Goal: Transaction & Acquisition: Purchase product/service

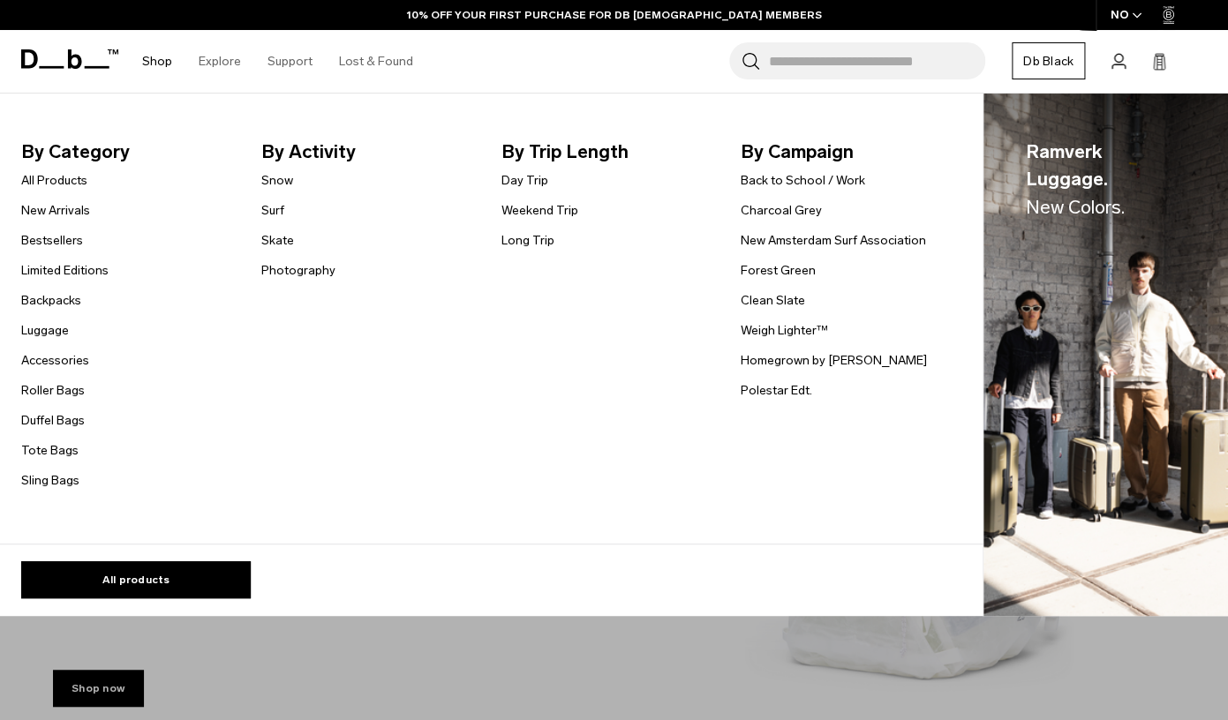
click at [151, 60] on link "Shop" at bounding box center [157, 61] width 30 height 63
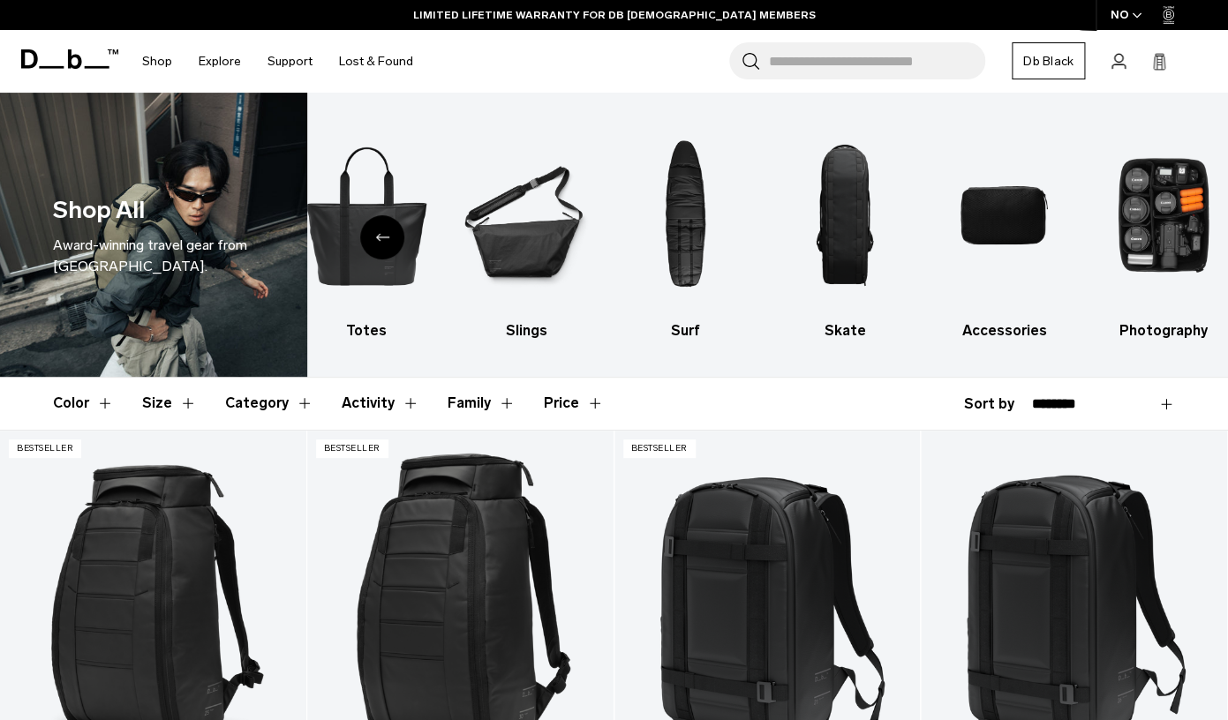
click at [184, 406] on button "Size" at bounding box center [169, 403] width 55 height 51
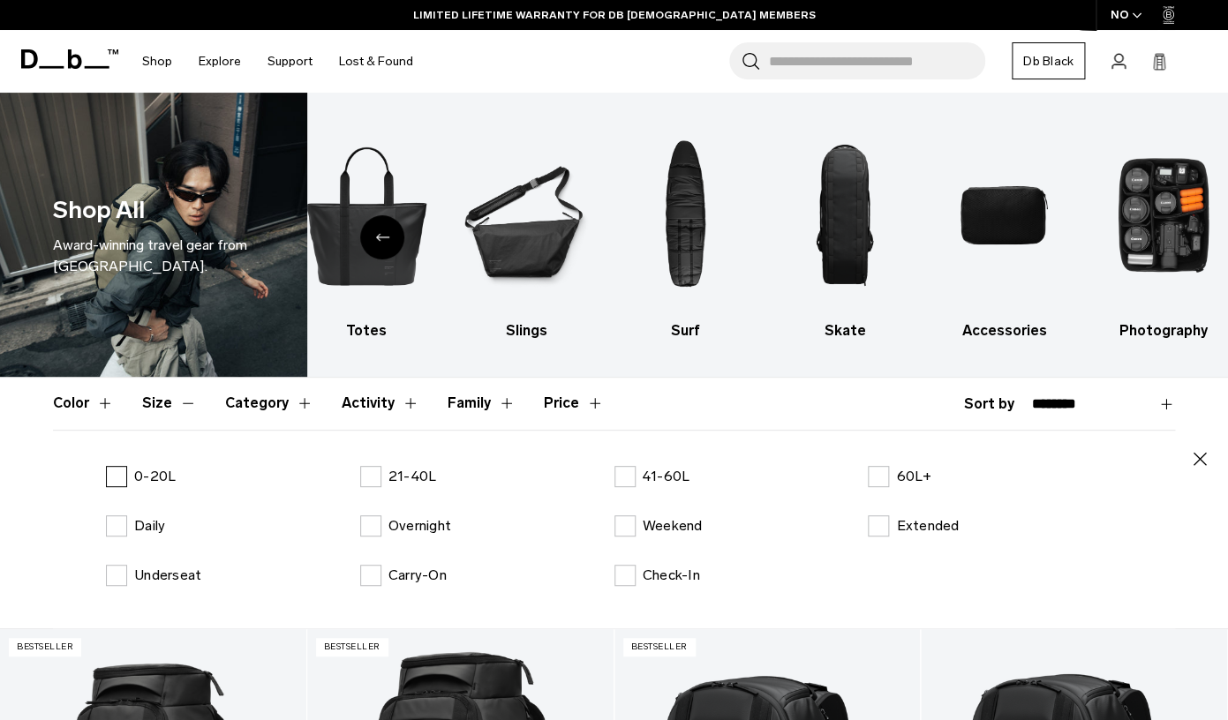
click at [120, 481] on label "0-20L" at bounding box center [141, 476] width 70 height 21
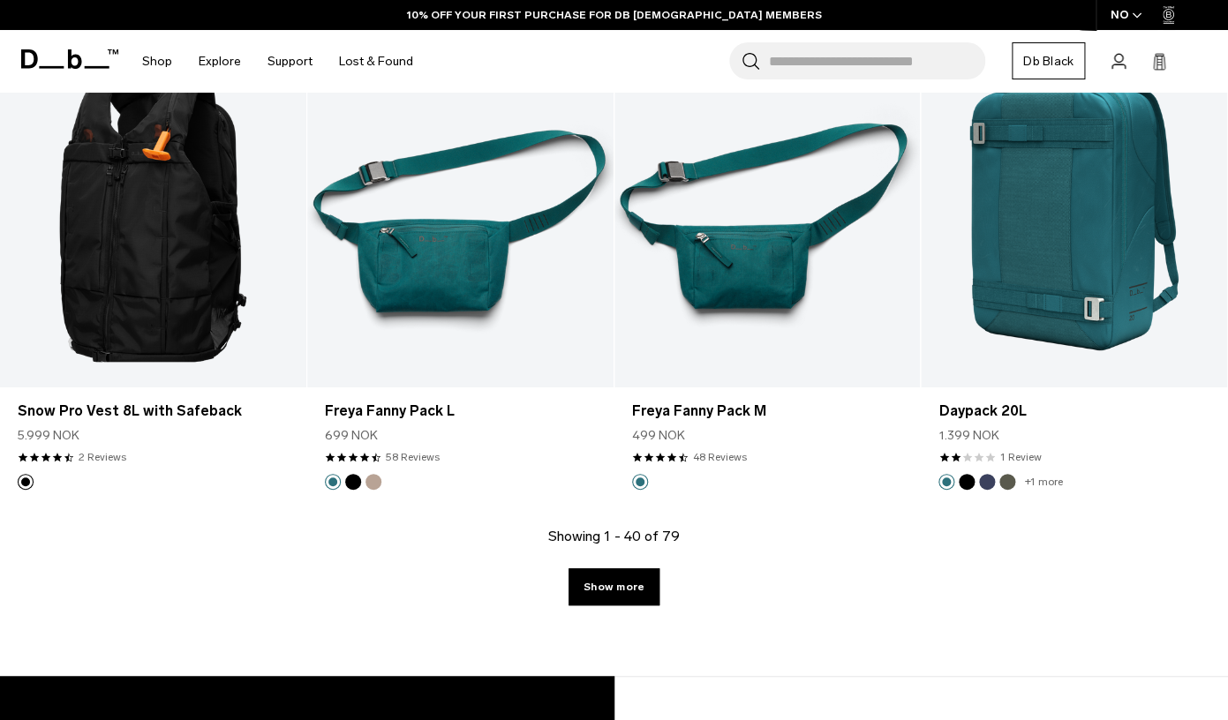
scroll to position [4962, 0]
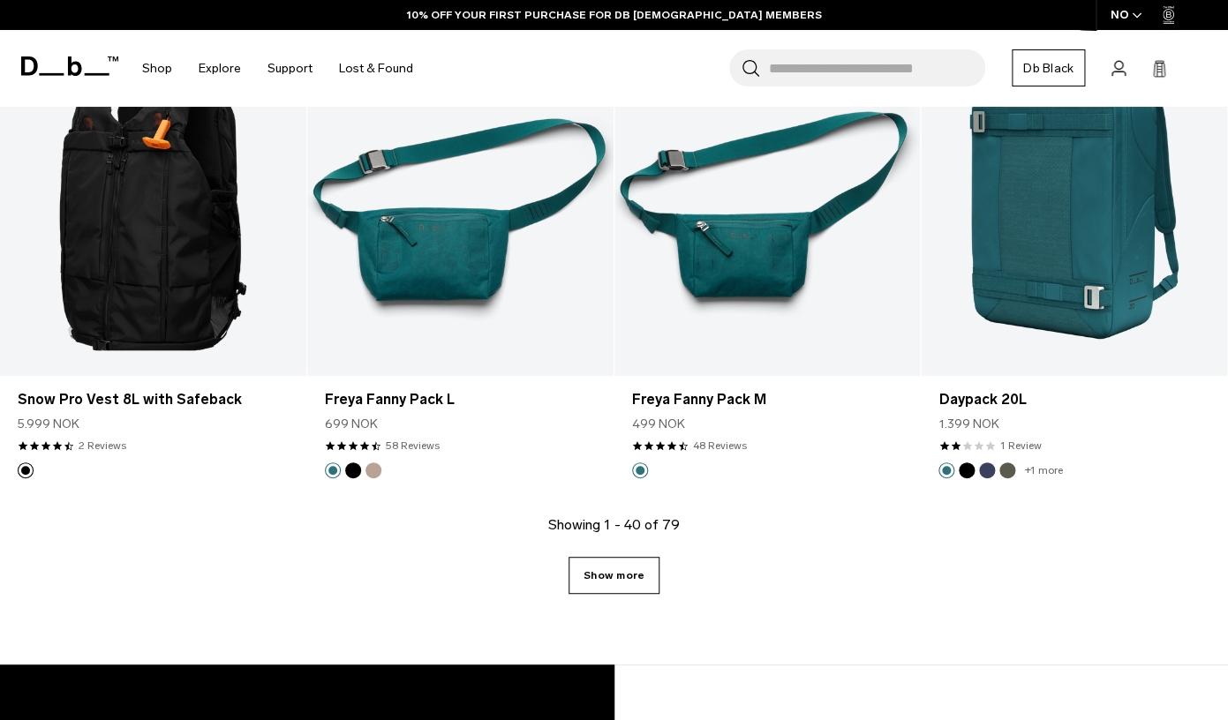
click at [618, 565] on link "Show more" at bounding box center [613, 575] width 91 height 37
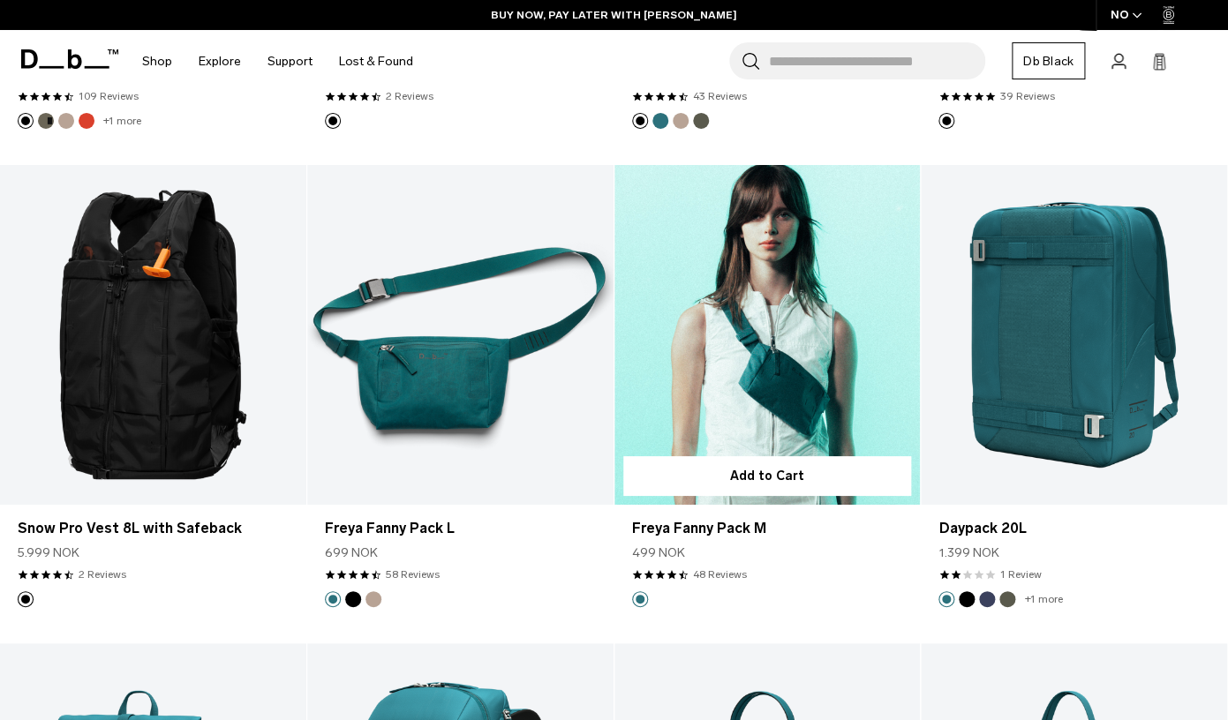
scroll to position [4629, 0]
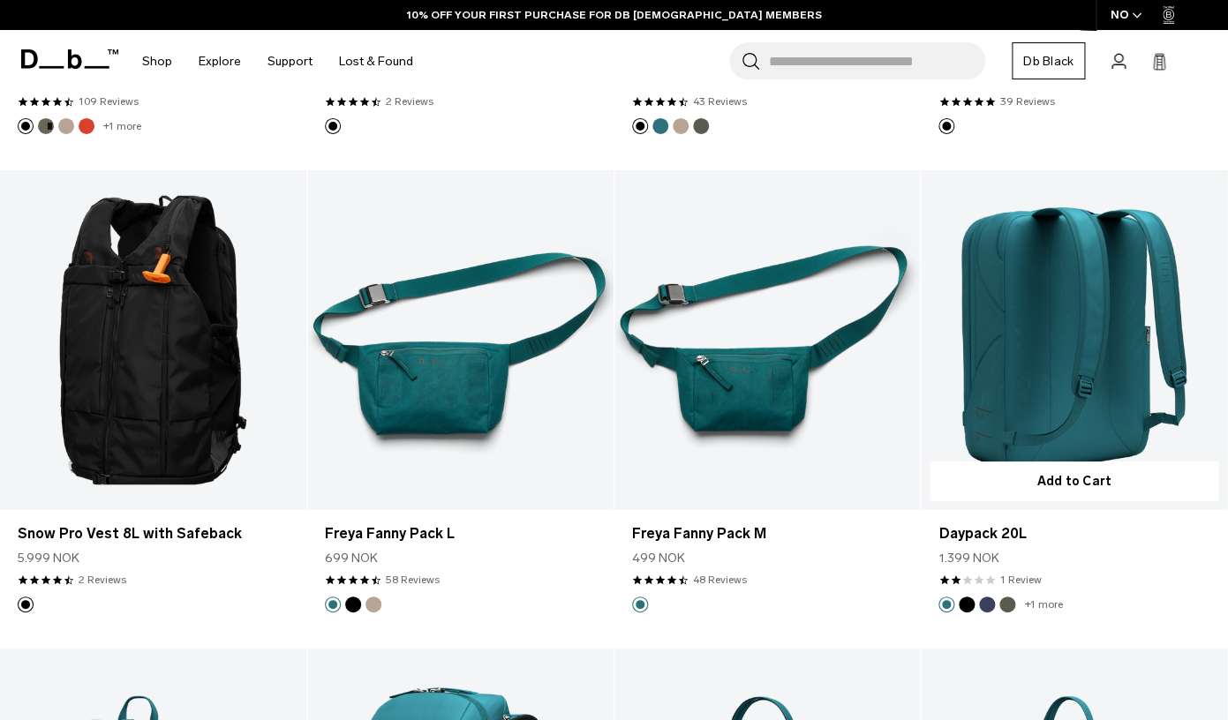
click at [1080, 357] on link "Daypack 20L" at bounding box center [1074, 340] width 306 height 340
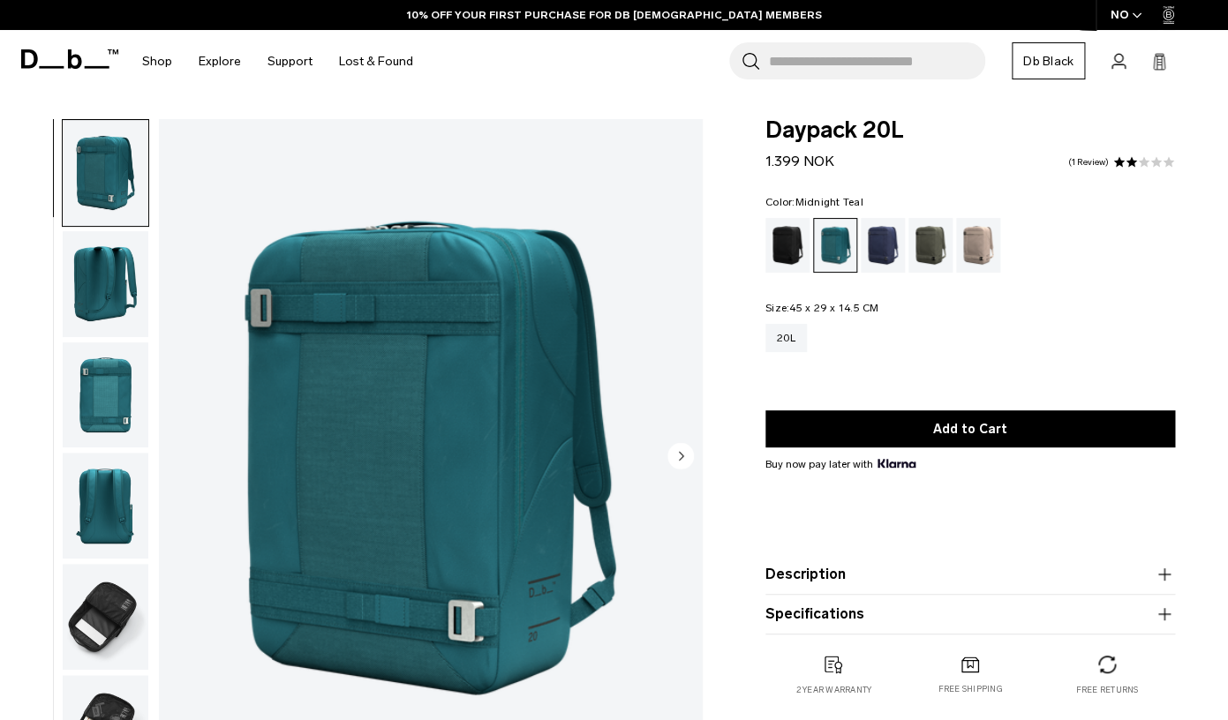
click at [93, 292] on img "button" at bounding box center [106, 284] width 86 height 106
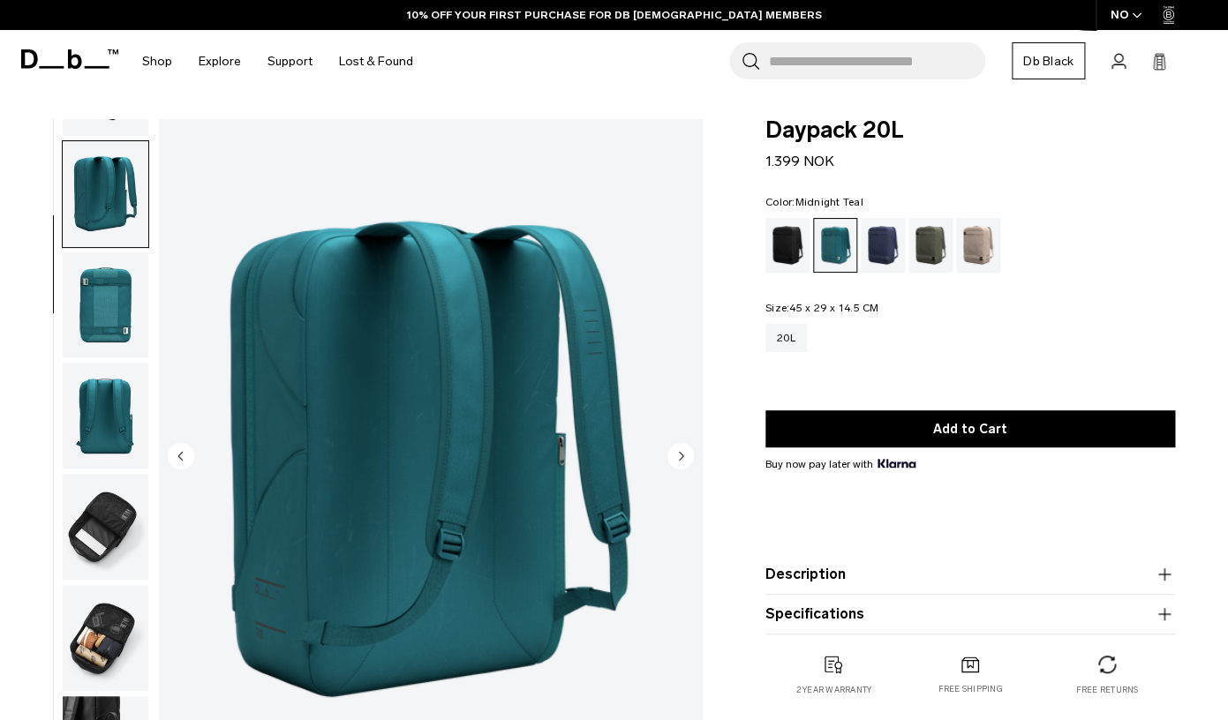
scroll to position [95, 0]
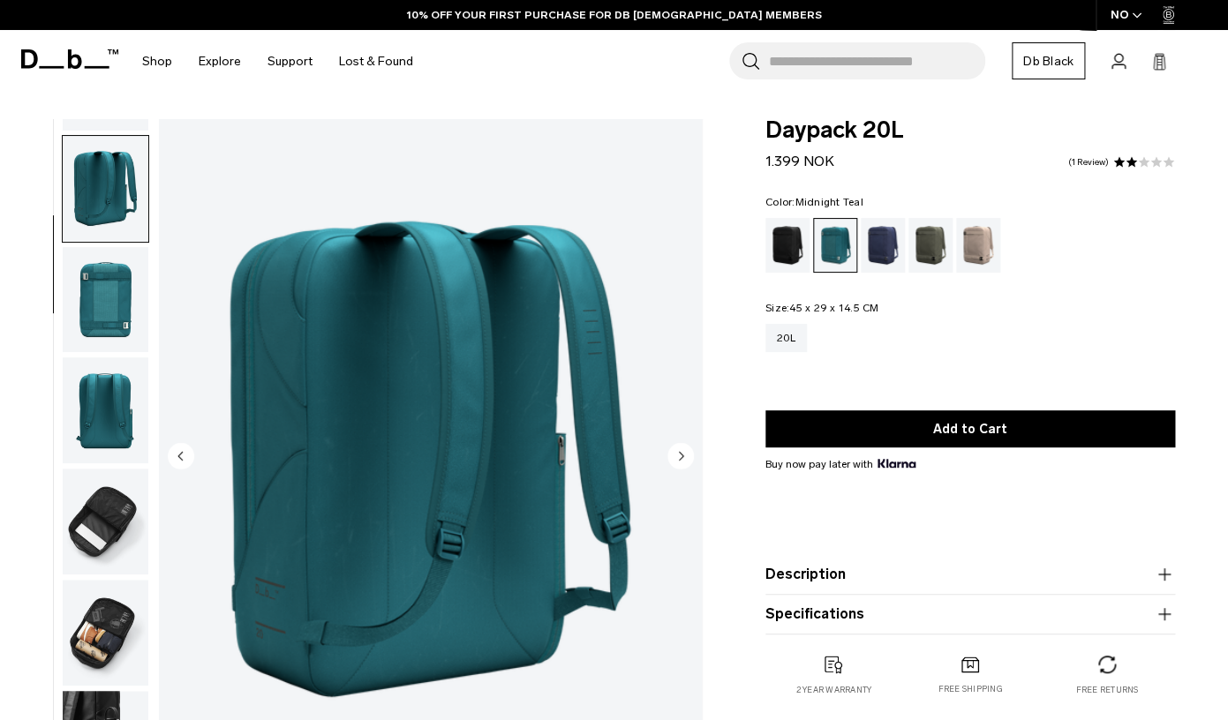
click at [99, 319] on img "button" at bounding box center [106, 300] width 86 height 106
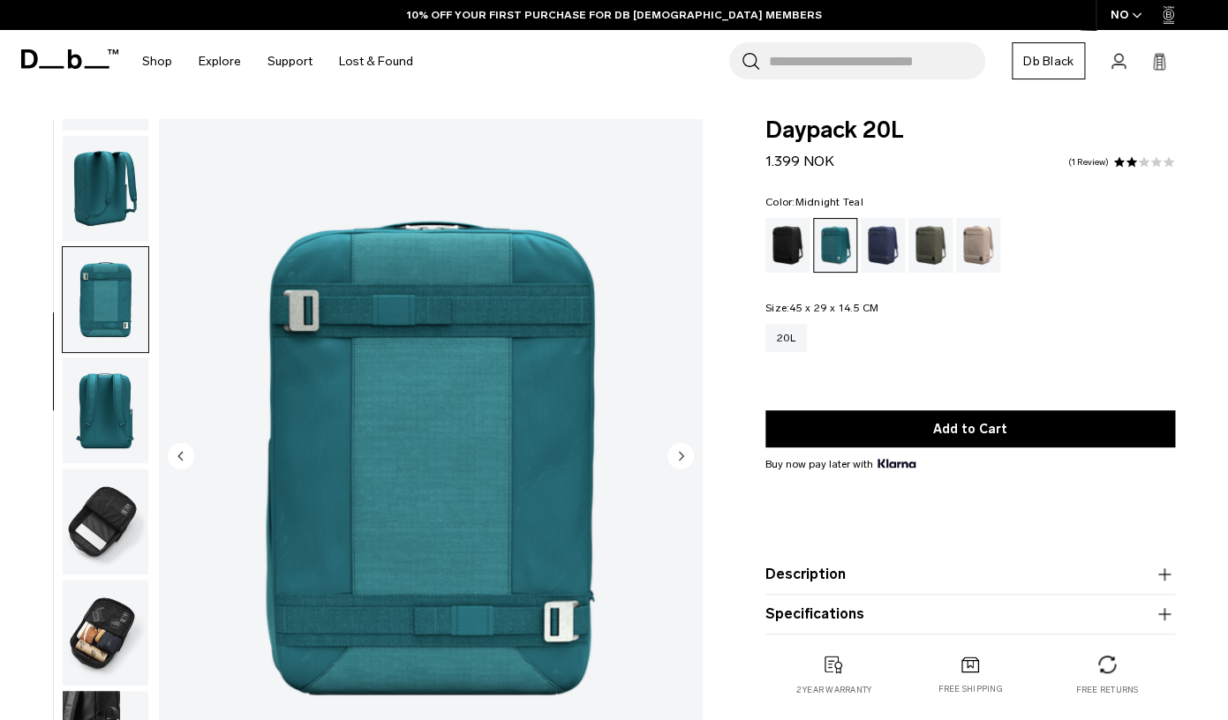
click at [107, 399] on img "button" at bounding box center [106, 410] width 86 height 106
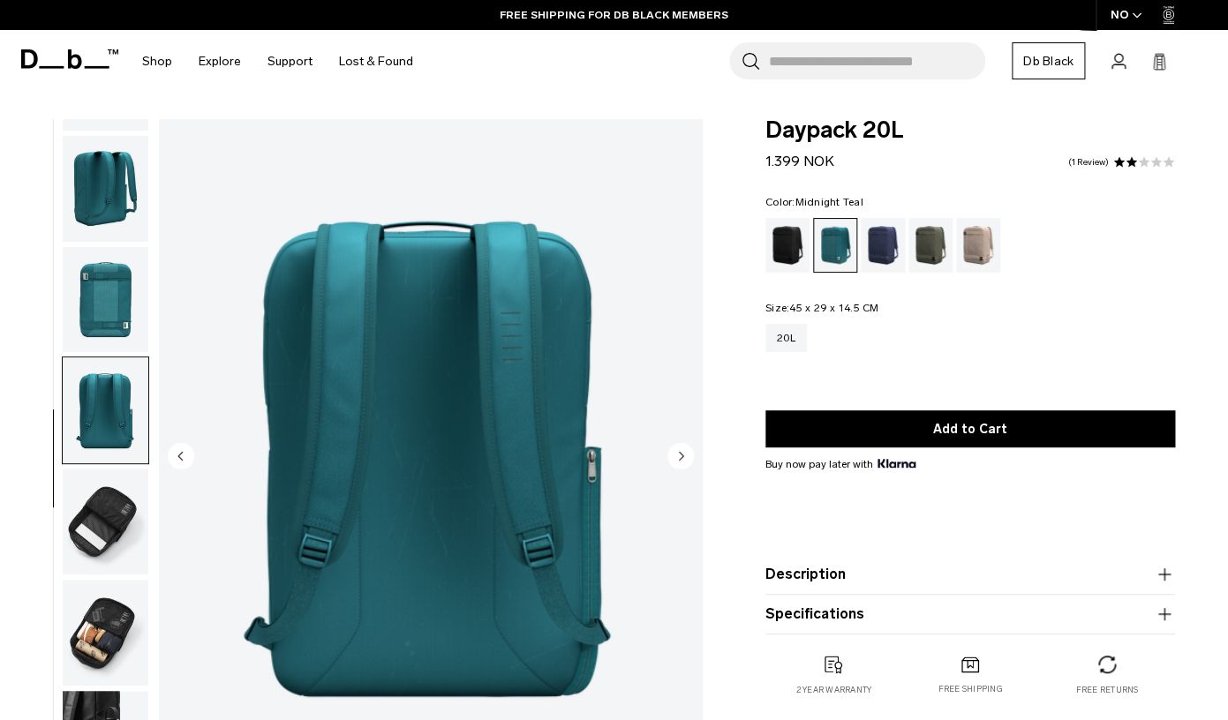
click at [114, 519] on img "button" at bounding box center [106, 522] width 86 height 106
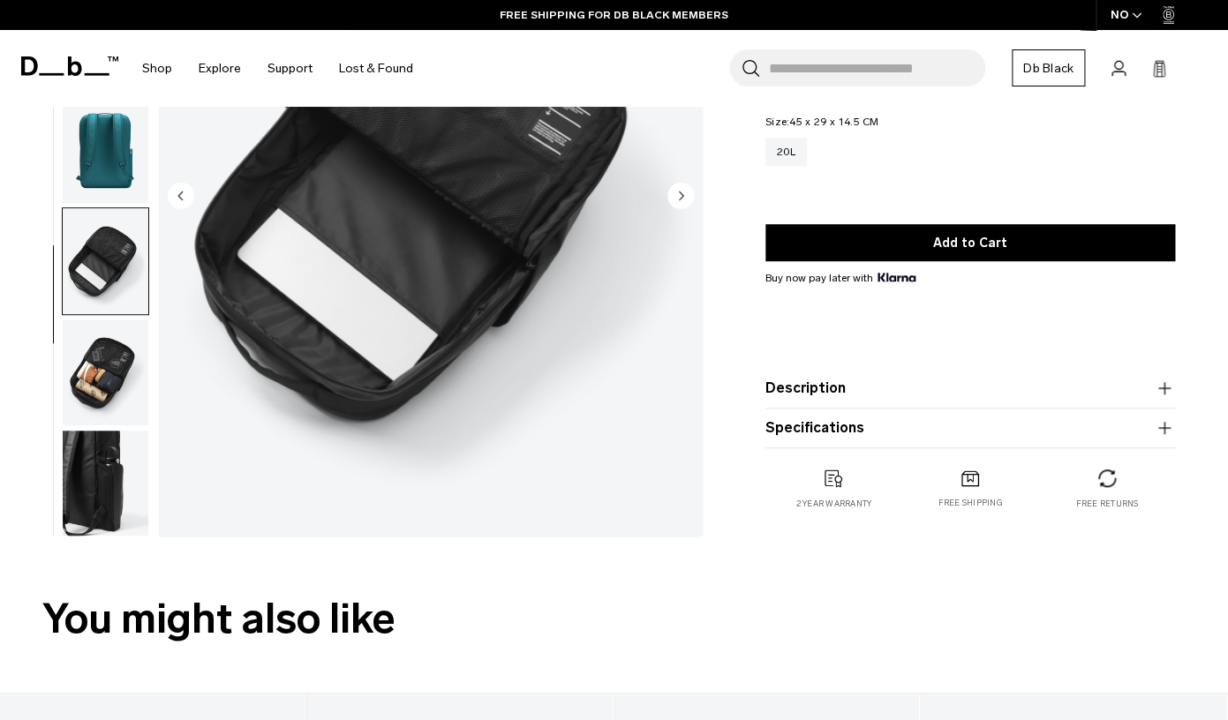
scroll to position [263, 0]
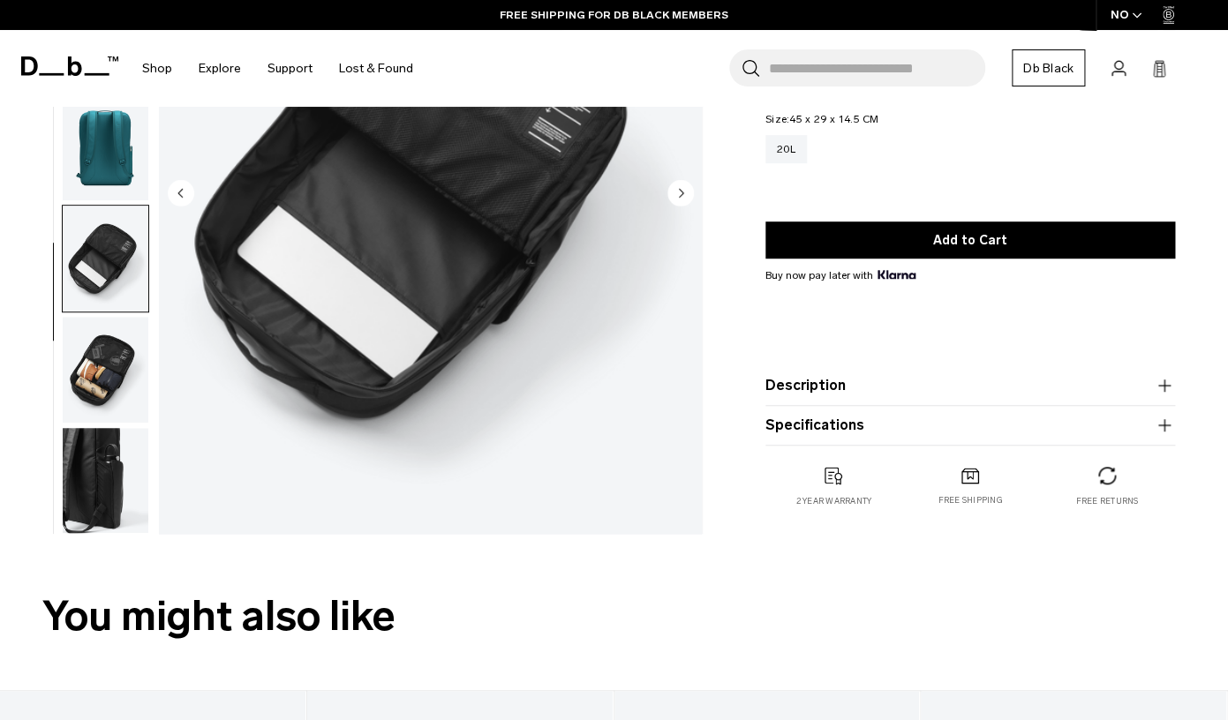
click at [82, 381] on img "button" at bounding box center [106, 370] width 86 height 106
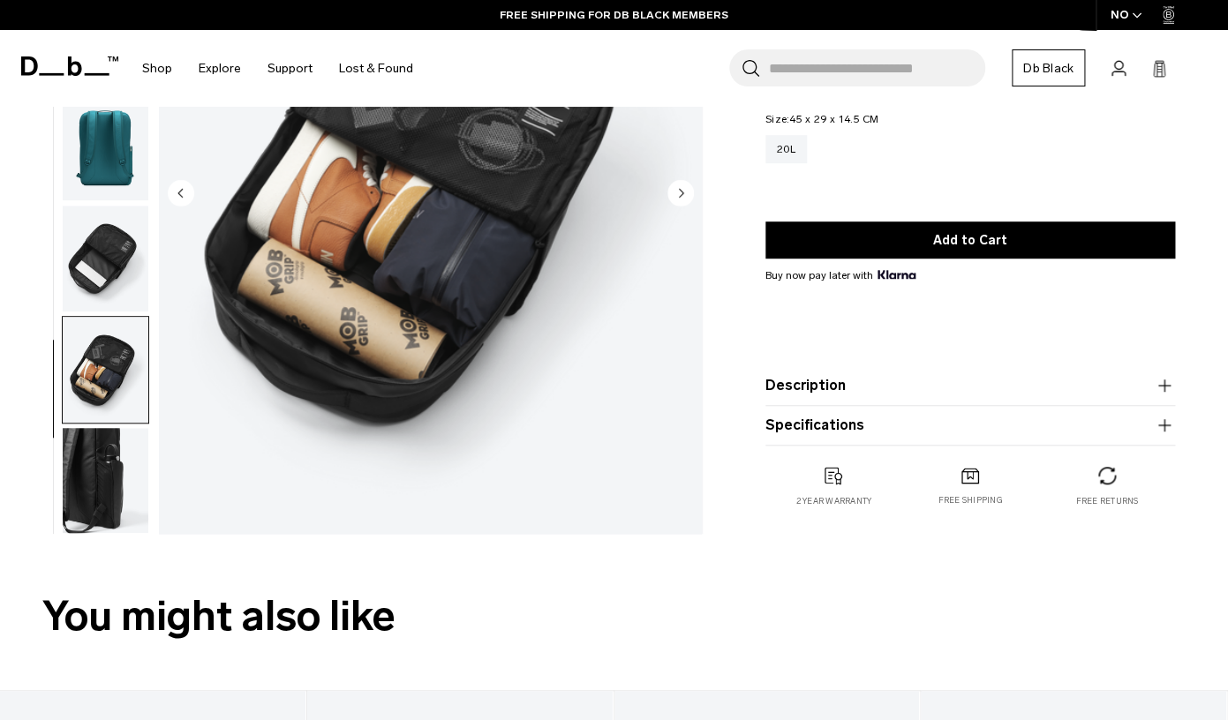
click at [111, 479] on img "button" at bounding box center [106, 481] width 86 height 106
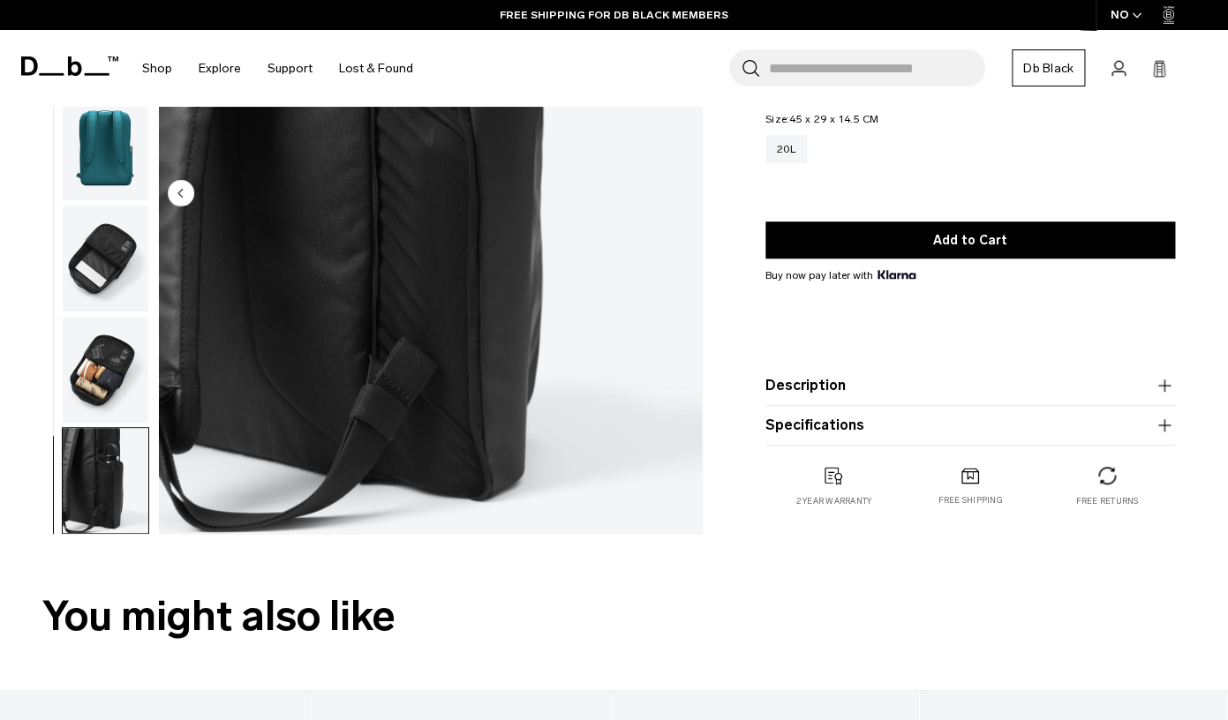
scroll to position [0, 0]
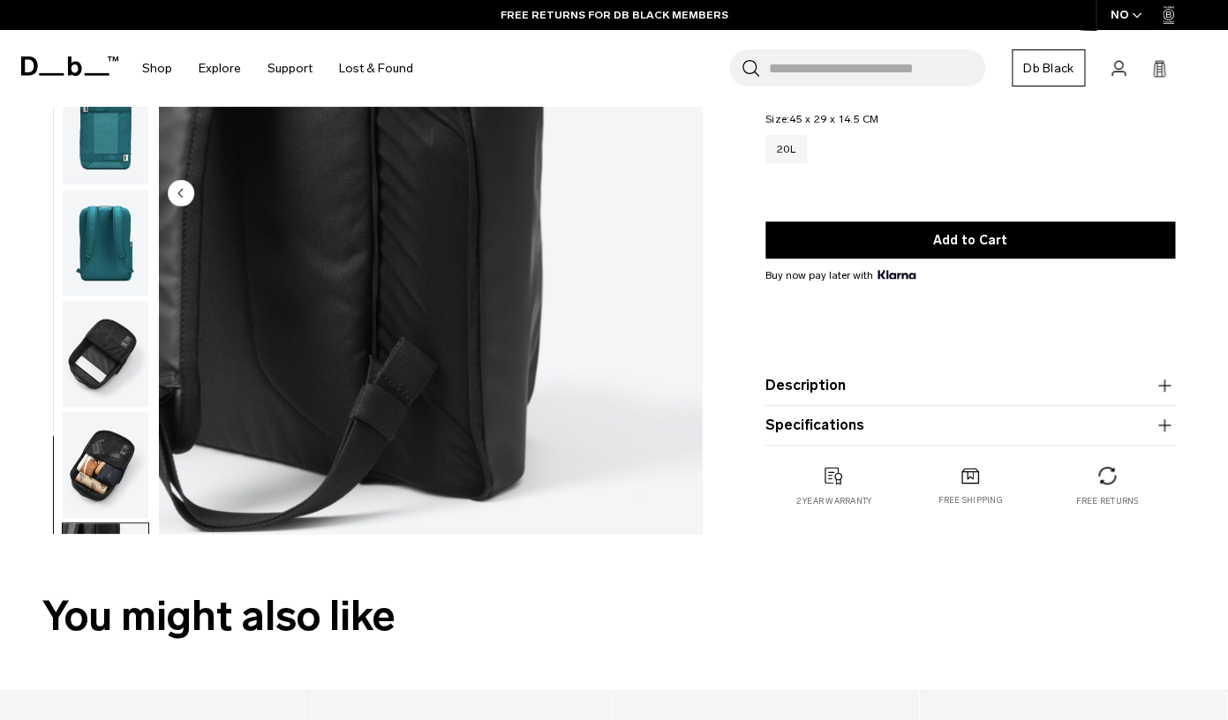
click at [112, 141] on img "button" at bounding box center [106, 132] width 86 height 106
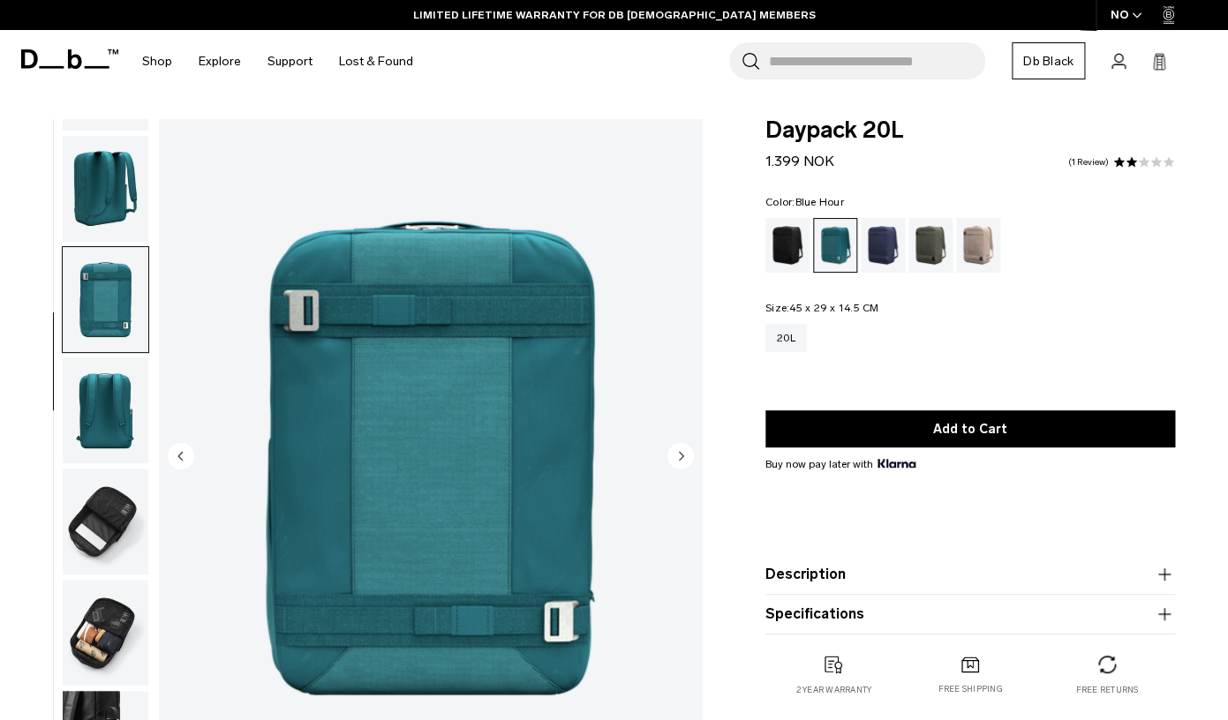
click at [883, 247] on div "Blue Hour" at bounding box center [883, 245] width 45 height 55
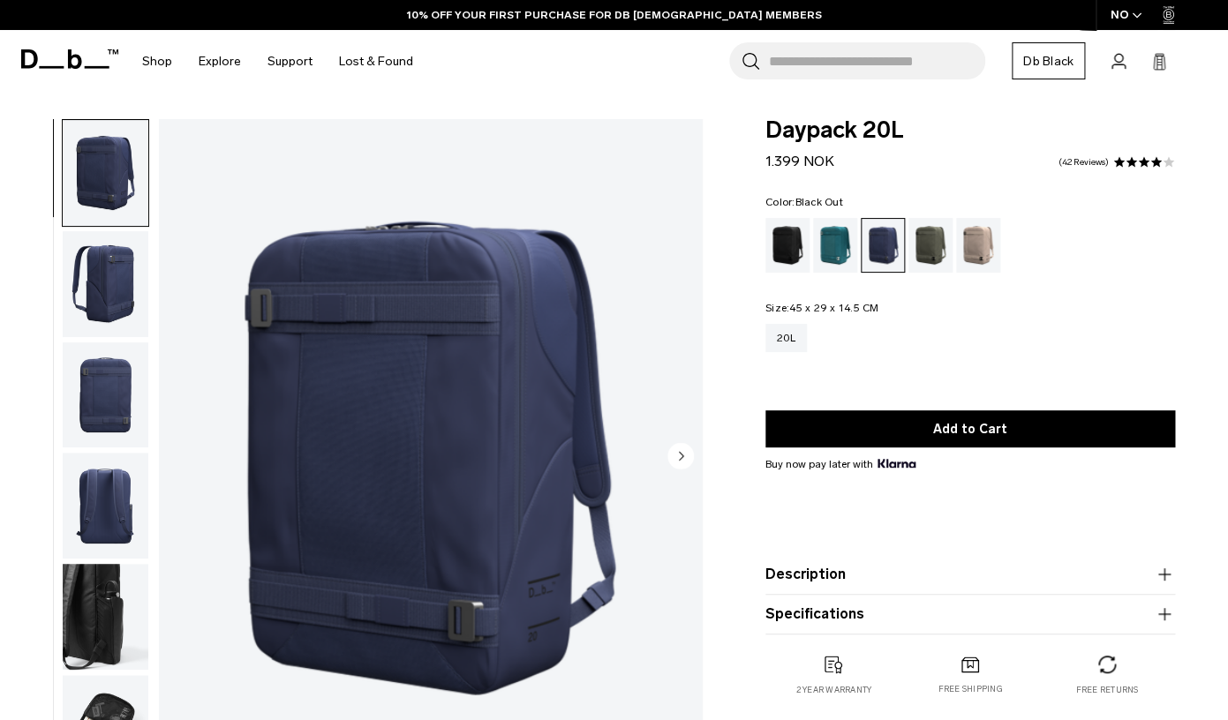
click at [772, 246] on div "Black Out" at bounding box center [787, 245] width 45 height 55
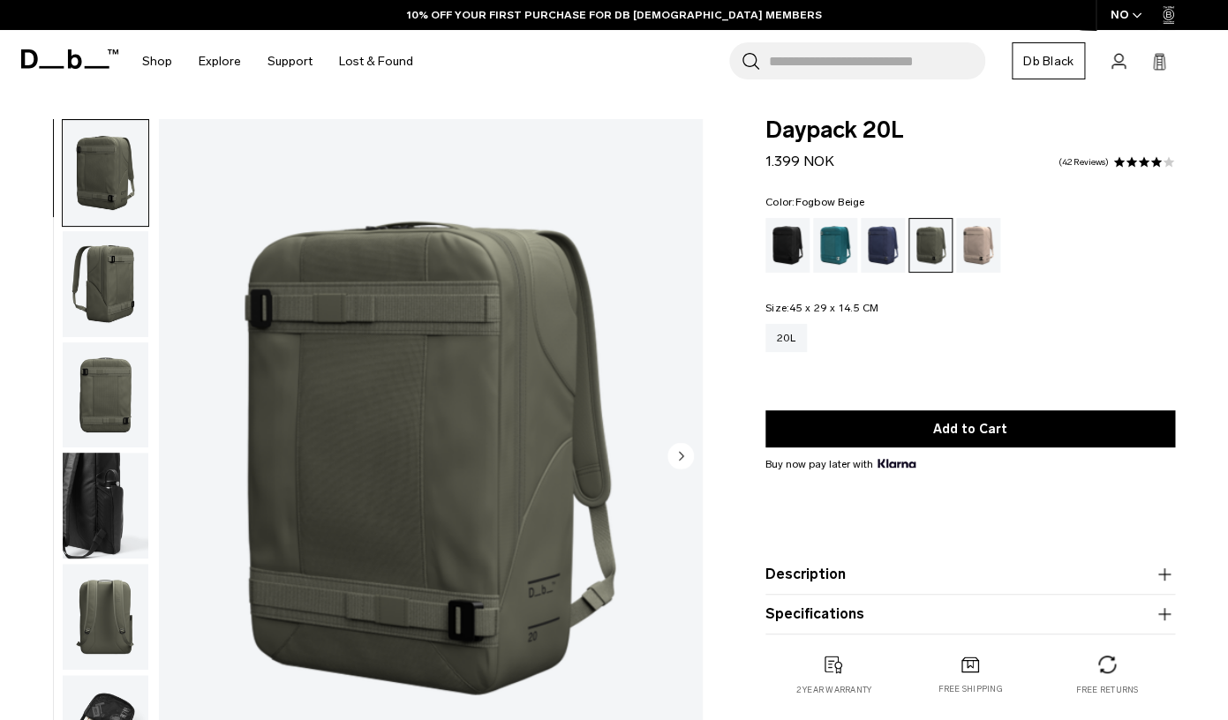
click at [965, 247] on div "Fogbow Beige" at bounding box center [978, 245] width 45 height 55
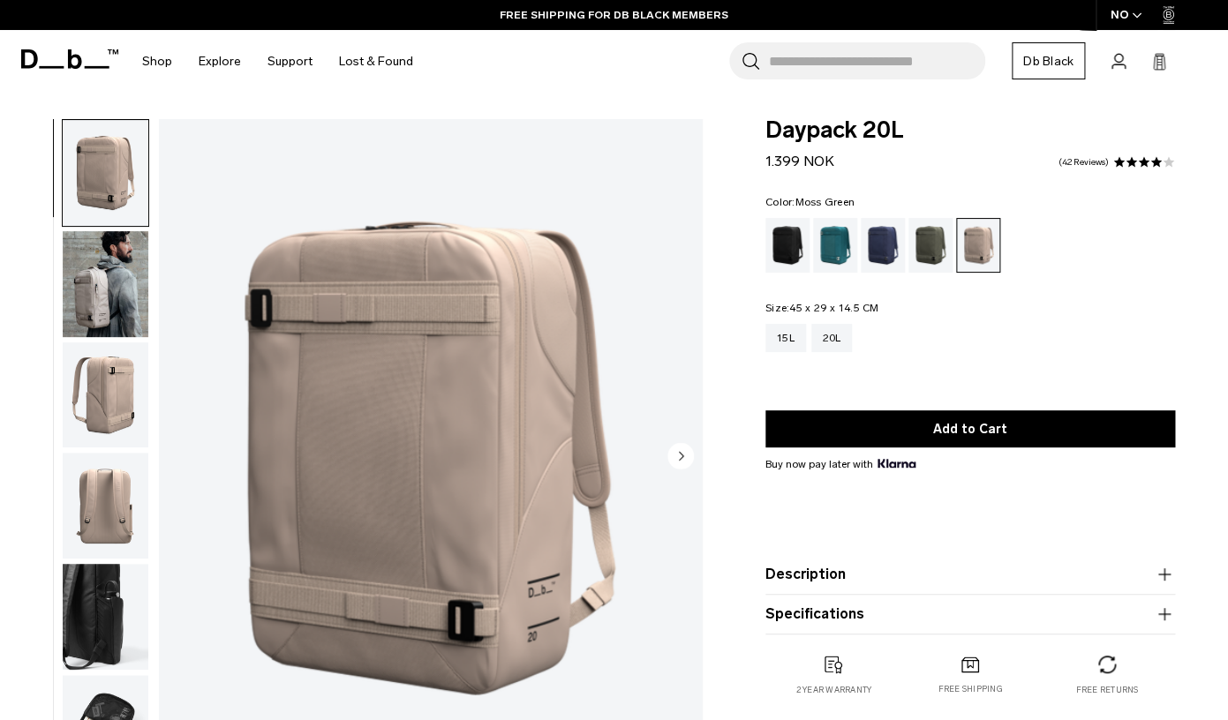
click at [914, 246] on div "Moss Green" at bounding box center [930, 245] width 45 height 55
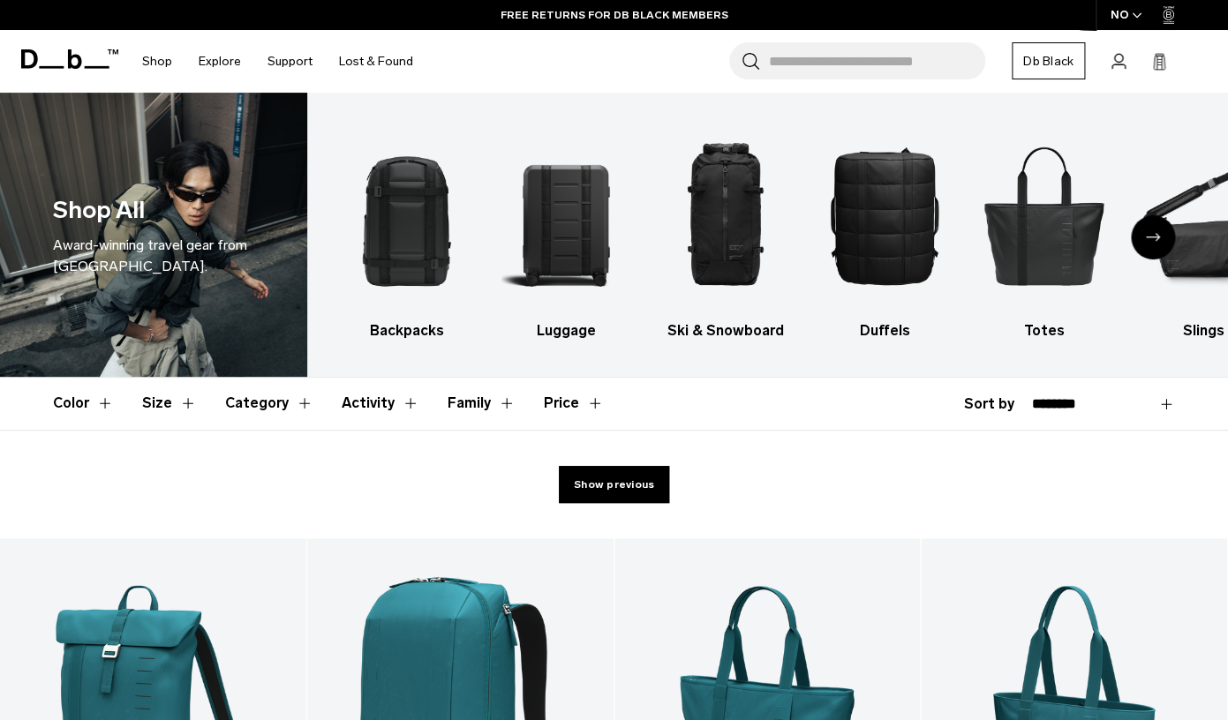
click at [175, 402] on button "Size" at bounding box center [169, 403] width 55 height 51
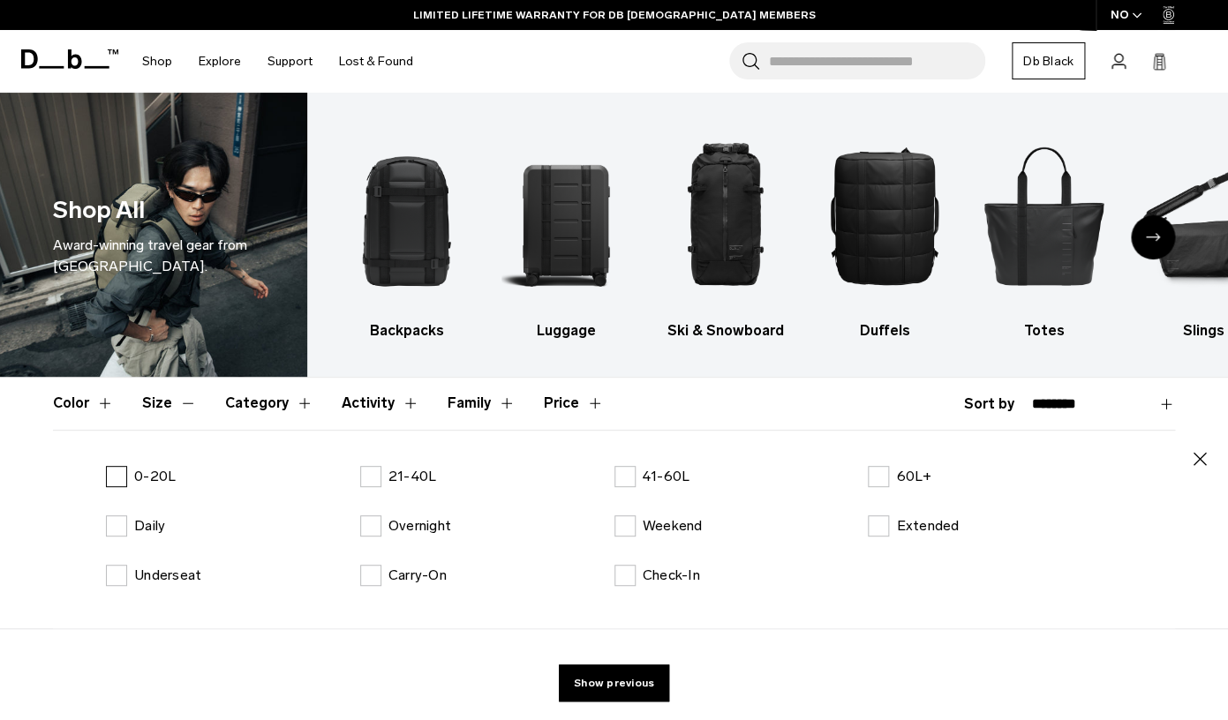
click at [113, 477] on label "0-20L" at bounding box center [141, 476] width 70 height 21
click at [364, 478] on label "21-40L" at bounding box center [398, 476] width 77 height 21
